Goal: Task Accomplishment & Management: Use online tool/utility

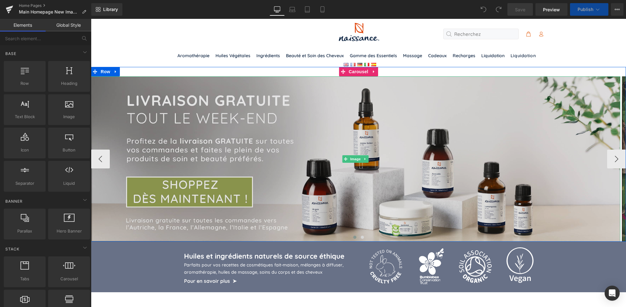
click at [367, 128] on img at bounding box center [355, 158] width 529 height 165
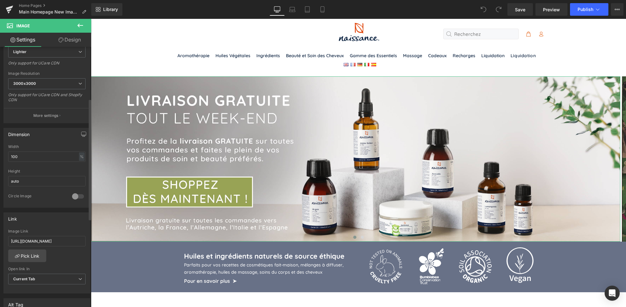
scroll to position [113, 0]
click at [307, 11] on icon at bounding box center [307, 11] width 4 height 0
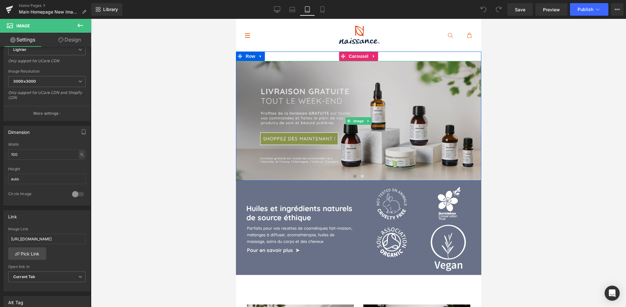
click at [349, 150] on img at bounding box center [357, 121] width 245 height 120
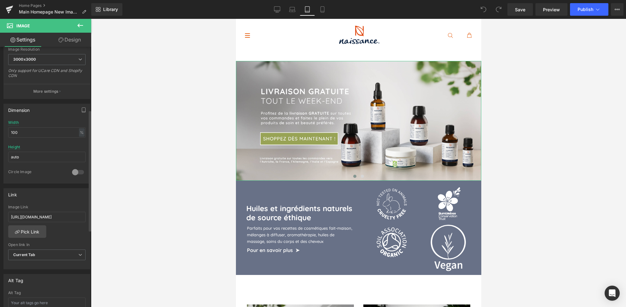
scroll to position [135, 0]
click at [323, 11] on icon at bounding box center [321, 11] width 3 height 0
type input "auto"
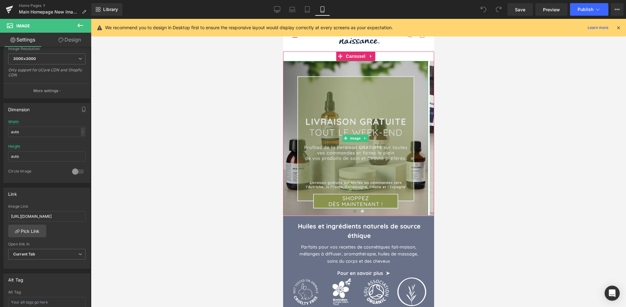
click at [330, 134] on img at bounding box center [355, 138] width 145 height 155
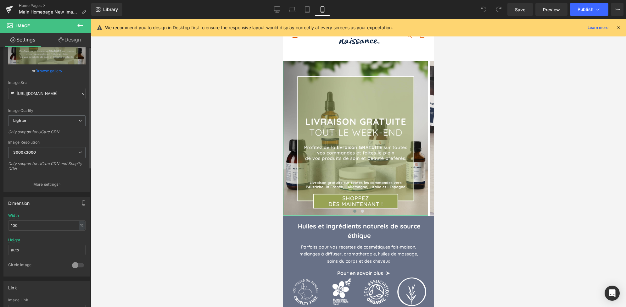
scroll to position [0, 0]
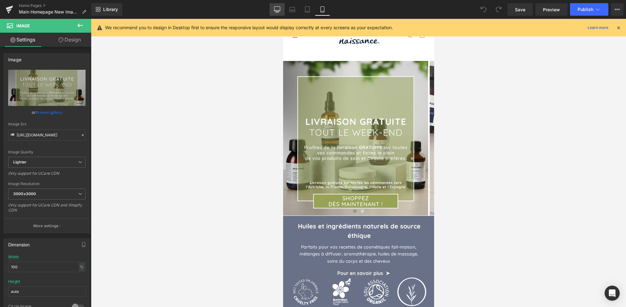
click at [275, 8] on icon at bounding box center [277, 9] width 6 height 6
type input "auto"
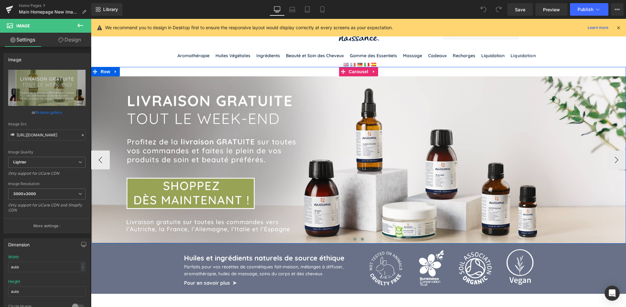
click at [361, 240] on span at bounding box center [362, 239] width 3 height 3
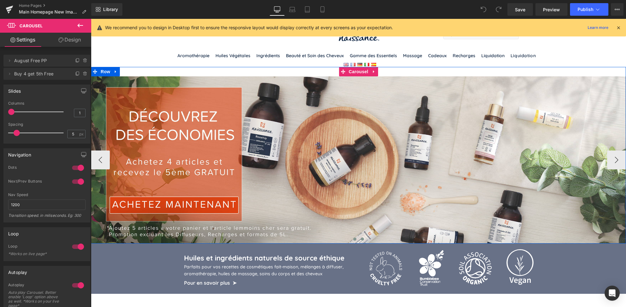
click at [351, 240] on button at bounding box center [355, 239] width 8 height 6
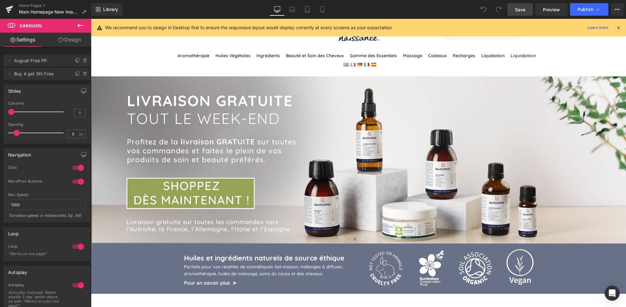
click at [521, 10] on span "Save" at bounding box center [520, 9] width 10 height 7
click at [577, 10] on span "Publish" at bounding box center [585, 9] width 16 height 5
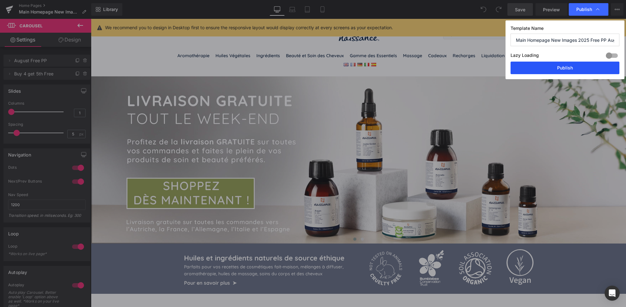
click at [549, 68] on button "Publish" at bounding box center [564, 68] width 109 height 13
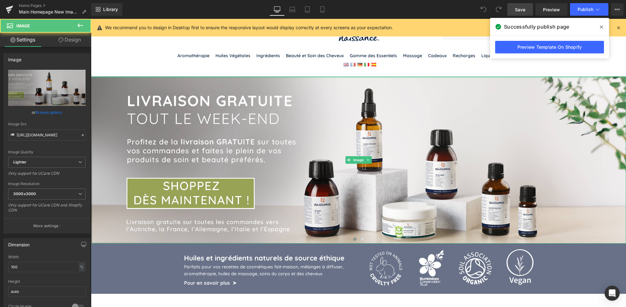
drag, startPoint x: 424, startPoint y: 76, endPoint x: 424, endPoint y: 66, distance: 10.1
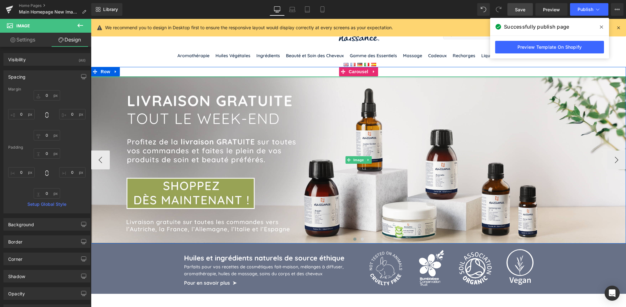
type input "0px"
drag, startPoint x: 428, startPoint y: 76, endPoint x: 427, endPoint y: 73, distance: 3.5
click at [427, 73] on div "Image Image ‹ › [GEOGRAPHIC_DATA]" at bounding box center [358, 155] width 535 height 177
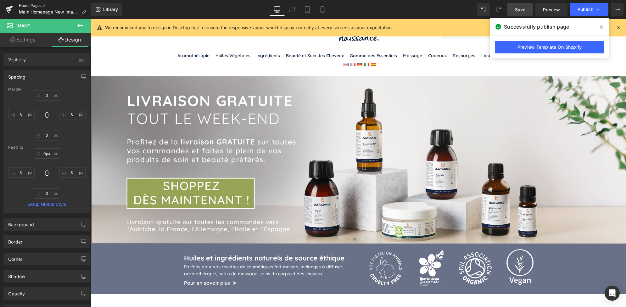
click at [19, 4] on link "Home Pages" at bounding box center [55, 5] width 72 height 5
click at [519, 10] on span "Save" at bounding box center [520, 9] width 10 height 7
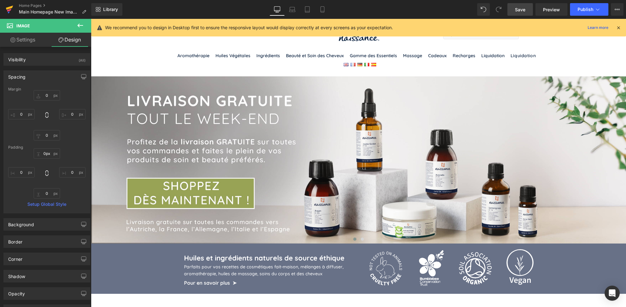
click at [11, 6] on icon at bounding box center [10, 10] width 8 height 16
